Goal: Find contact information: Find contact information

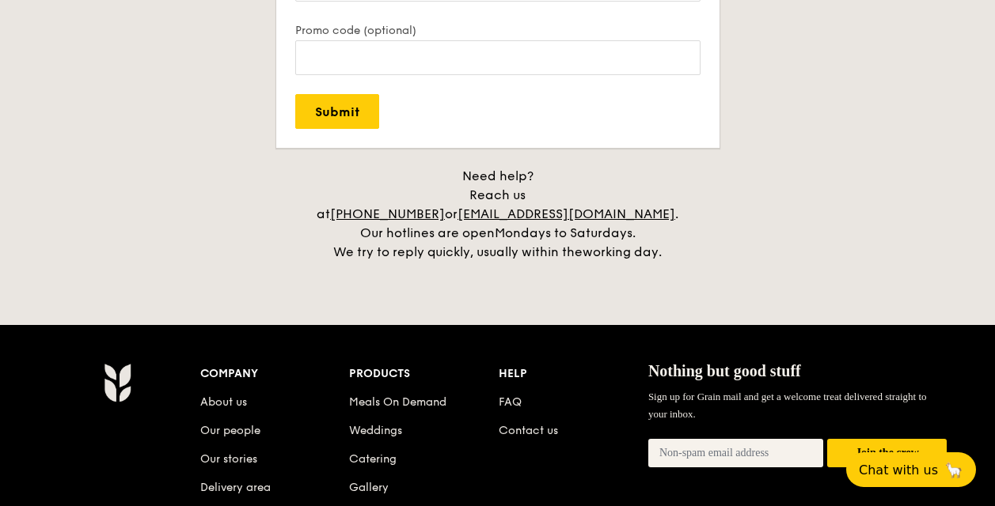
drag, startPoint x: 503, startPoint y: 190, endPoint x: 653, endPoint y: 185, distance: 149.6
click at [654, 186] on div "Need help? Reach us at +65 3163 5335 or concierge@grain.com.sg . Our hotlines a…" at bounding box center [498, 214] width 396 height 95
drag, startPoint x: 669, startPoint y: 188, endPoint x: 653, endPoint y: 183, distance: 16.8
click at [653, 183] on div "Need help? Reach us at +65 3163 5335 or concierge@grain.com.sg . Our hotlines a…" at bounding box center [498, 214] width 396 height 95
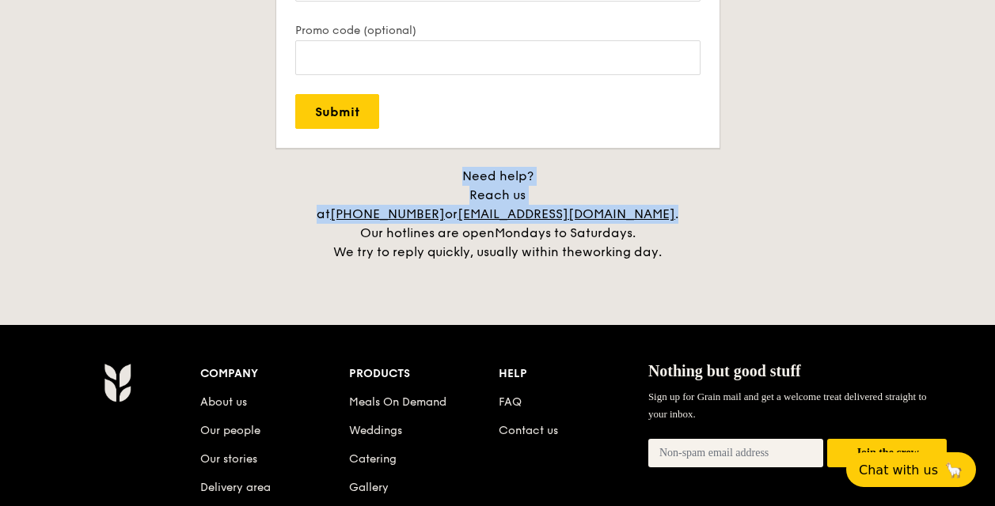
click at [653, 172] on div "Need help? Reach us at +65 3163 5335 or concierge@grain.com.sg . Our hotlines a…" at bounding box center [498, 214] width 396 height 95
click at [510, 184] on div "Need help? Reach us at +65 3163 5335 or concierge@grain.com.sg . Our hotlines a…" at bounding box center [498, 214] width 396 height 95
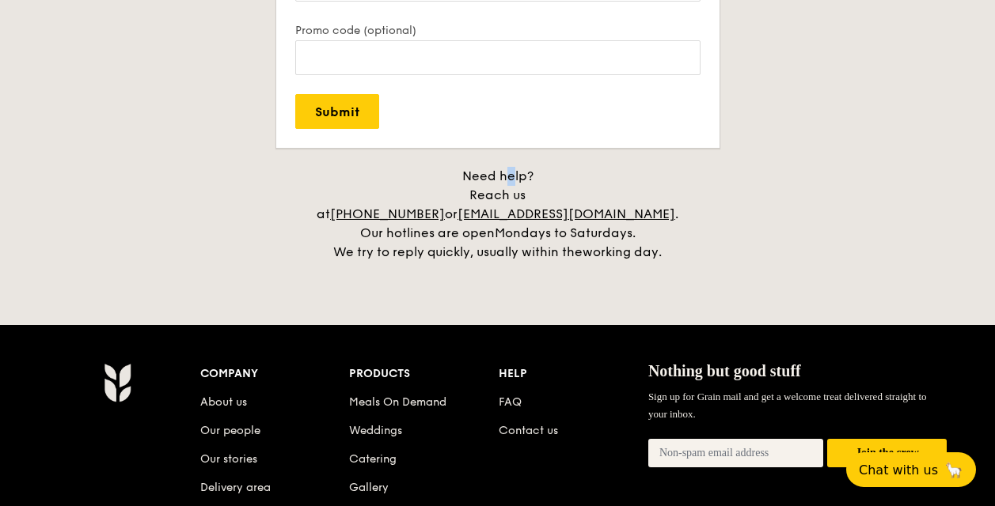
click at [510, 193] on div "Need help? Reach us at +65 3163 5335 or concierge@grain.com.sg . Our hotlines a…" at bounding box center [498, 214] width 396 height 95
drag, startPoint x: 510, startPoint y: 193, endPoint x: 664, endPoint y: 189, distance: 154.4
click at [664, 189] on div "Need help? Reach us at +65 3163 5335 or concierge@grain.com.sg . Our hotlines a…" at bounding box center [498, 214] width 396 height 95
copy div "[EMAIL_ADDRESS][DOMAIN_NAME]"
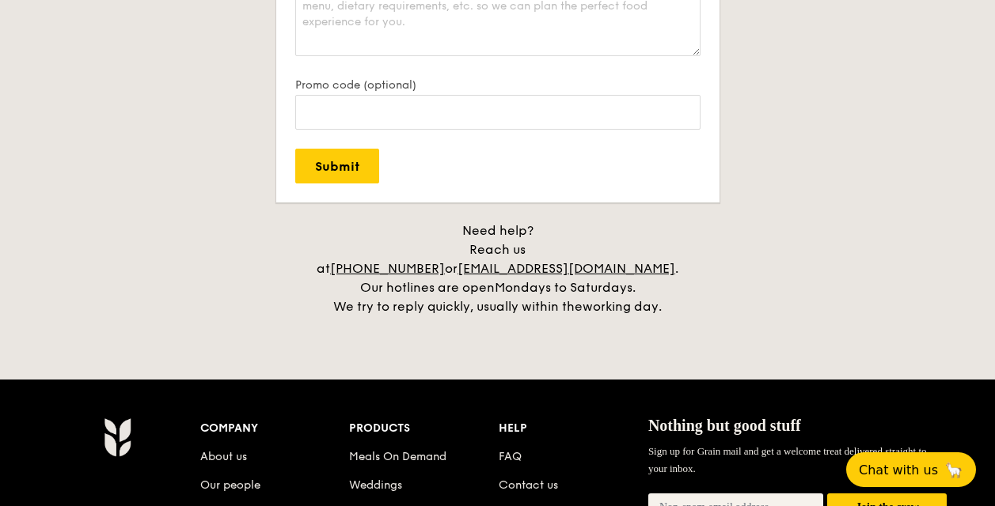
scroll to position [3533, 0]
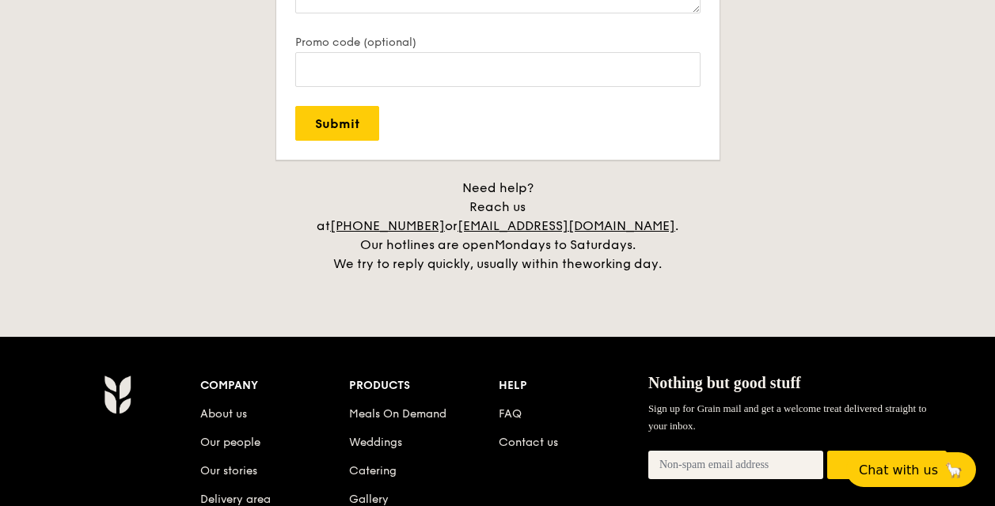
copy div "[EMAIL_ADDRESS][DOMAIN_NAME]"
